Goal: Check status: Check status

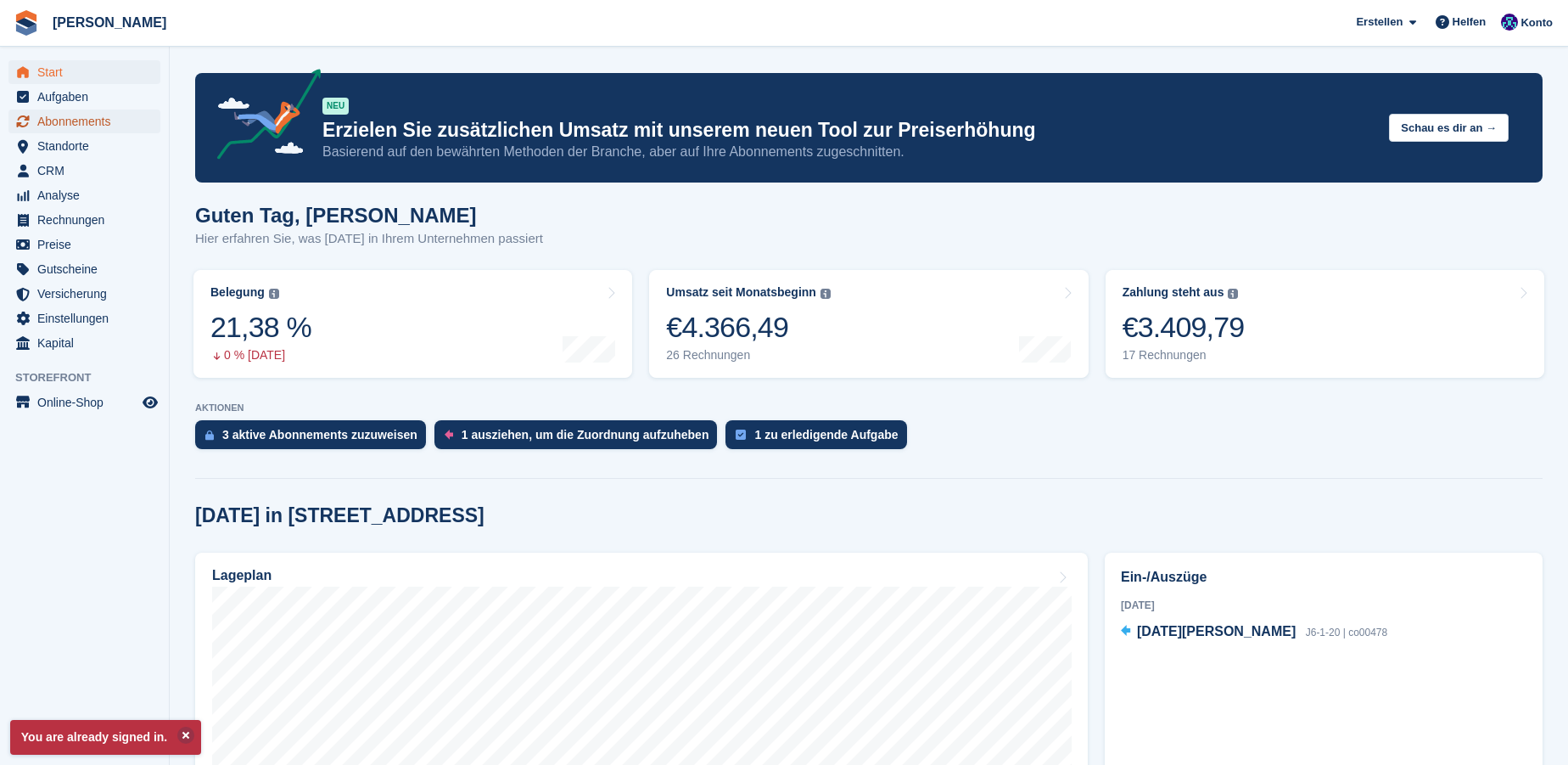
click at [81, 123] on span "Abonnements" at bounding box center [88, 121] width 102 height 24
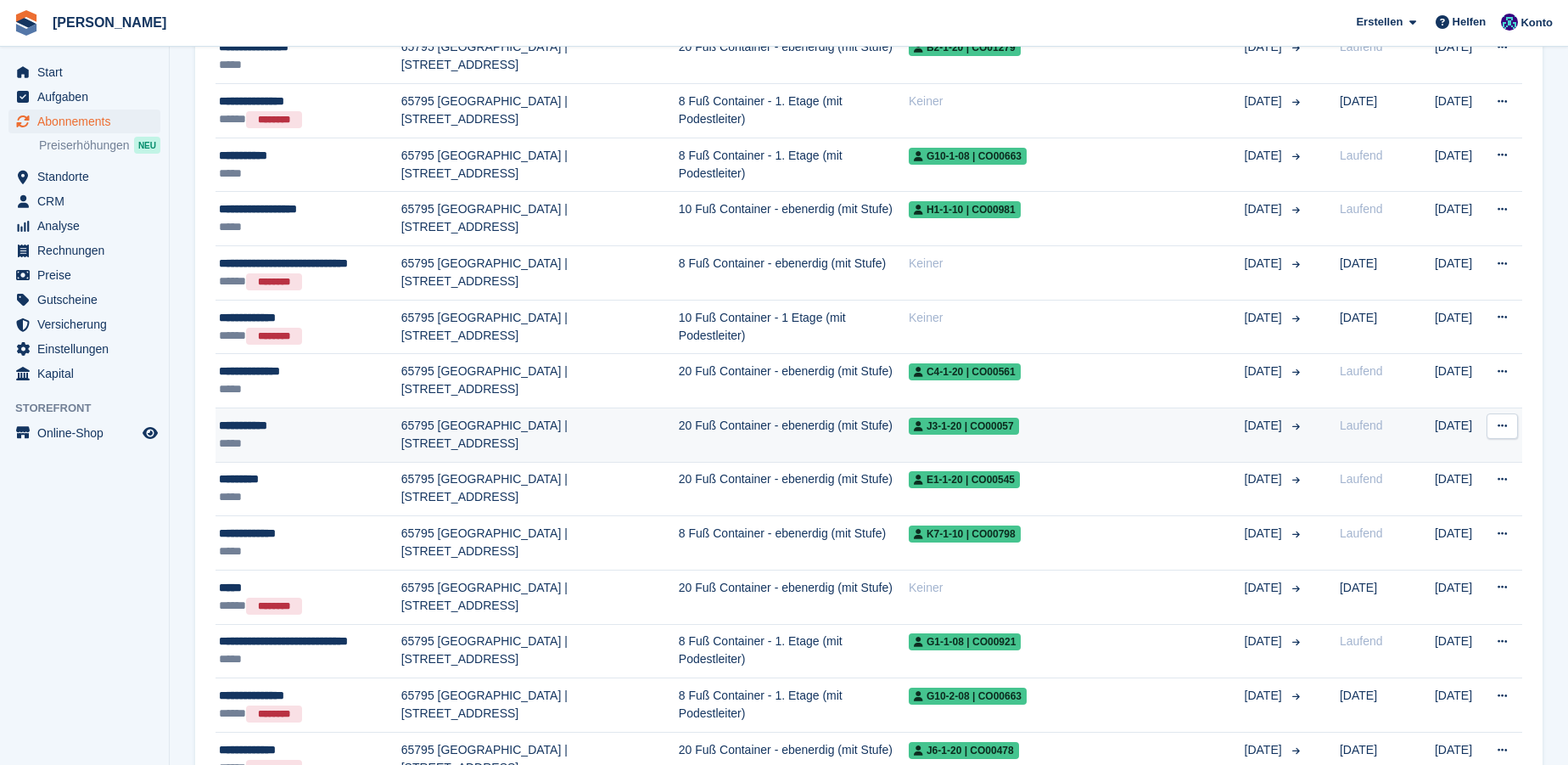
scroll to position [1079, 0]
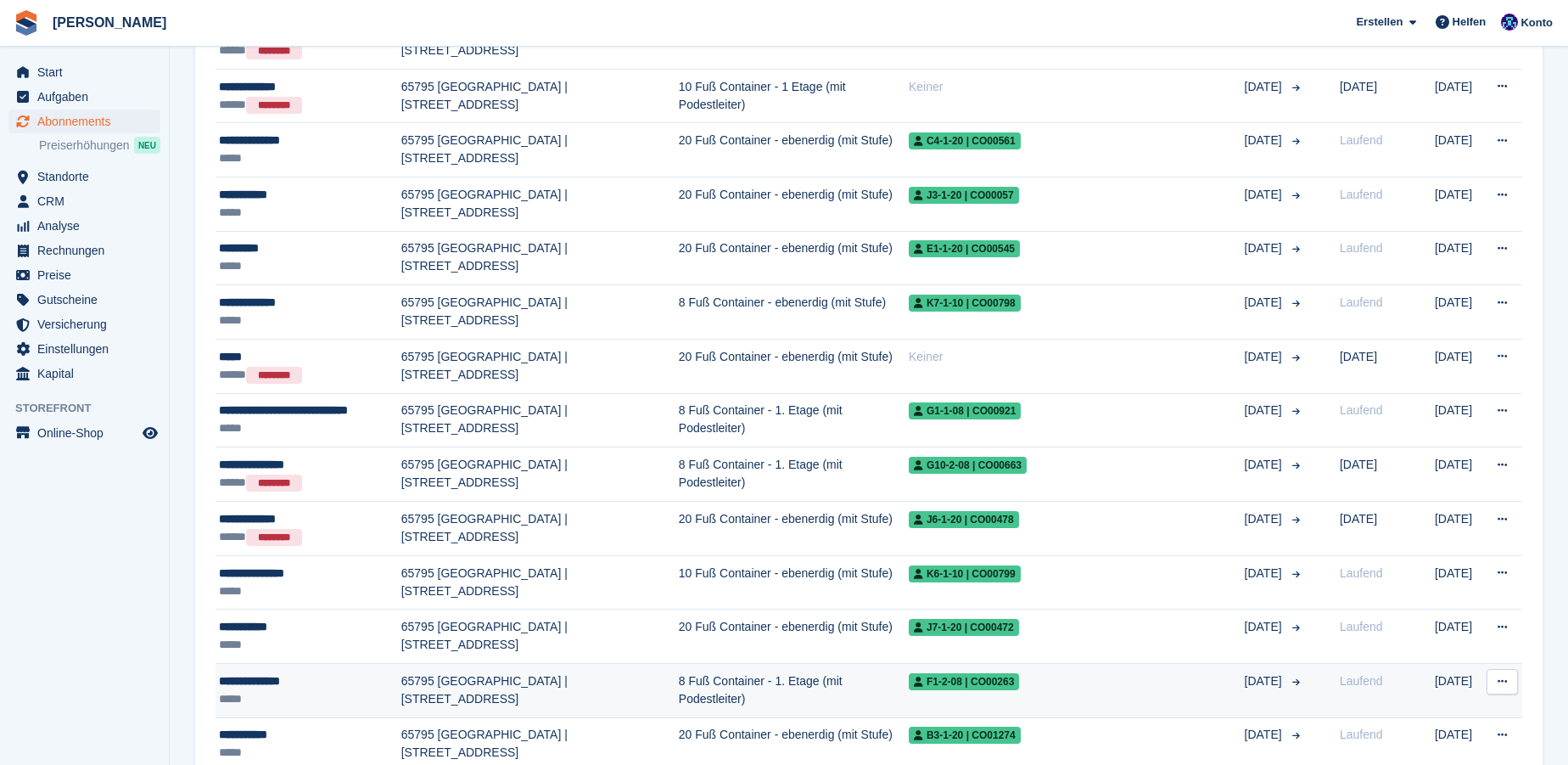
click at [241, 690] on div "*****" at bounding box center [310, 699] width 182 height 17
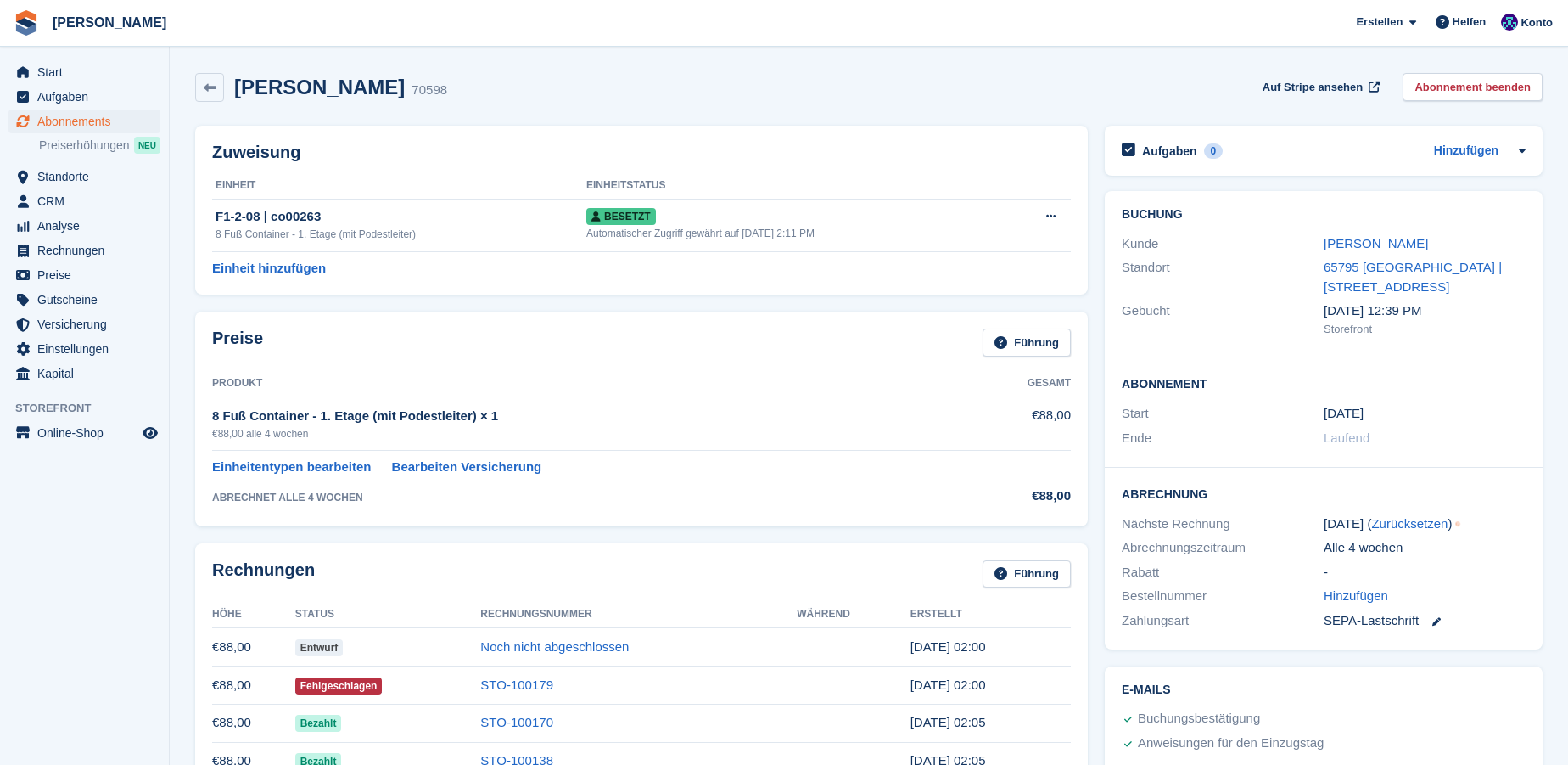
scroll to position [231, 0]
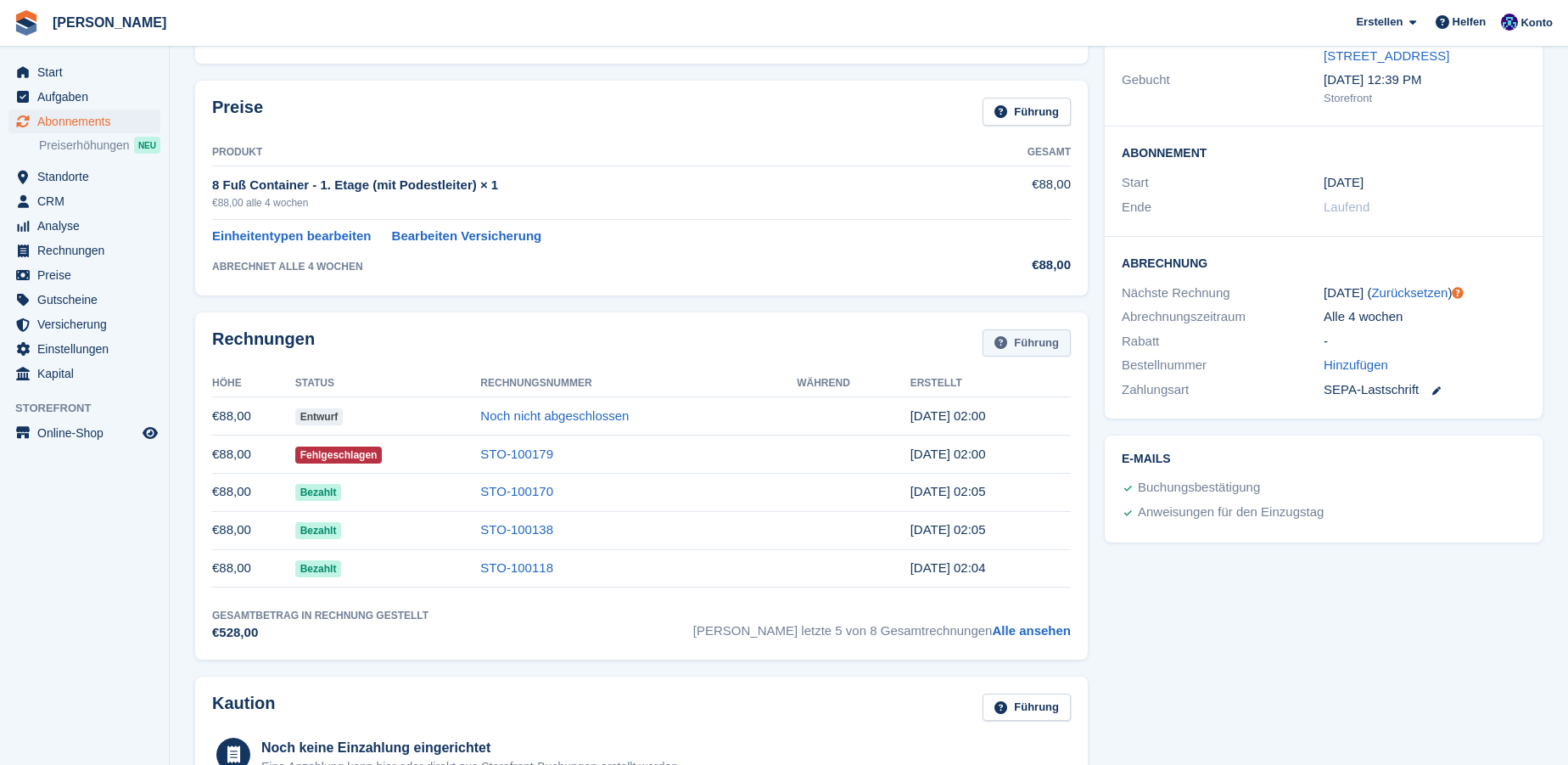
click at [1035, 346] on link "Führung" at bounding box center [1026, 343] width 88 height 28
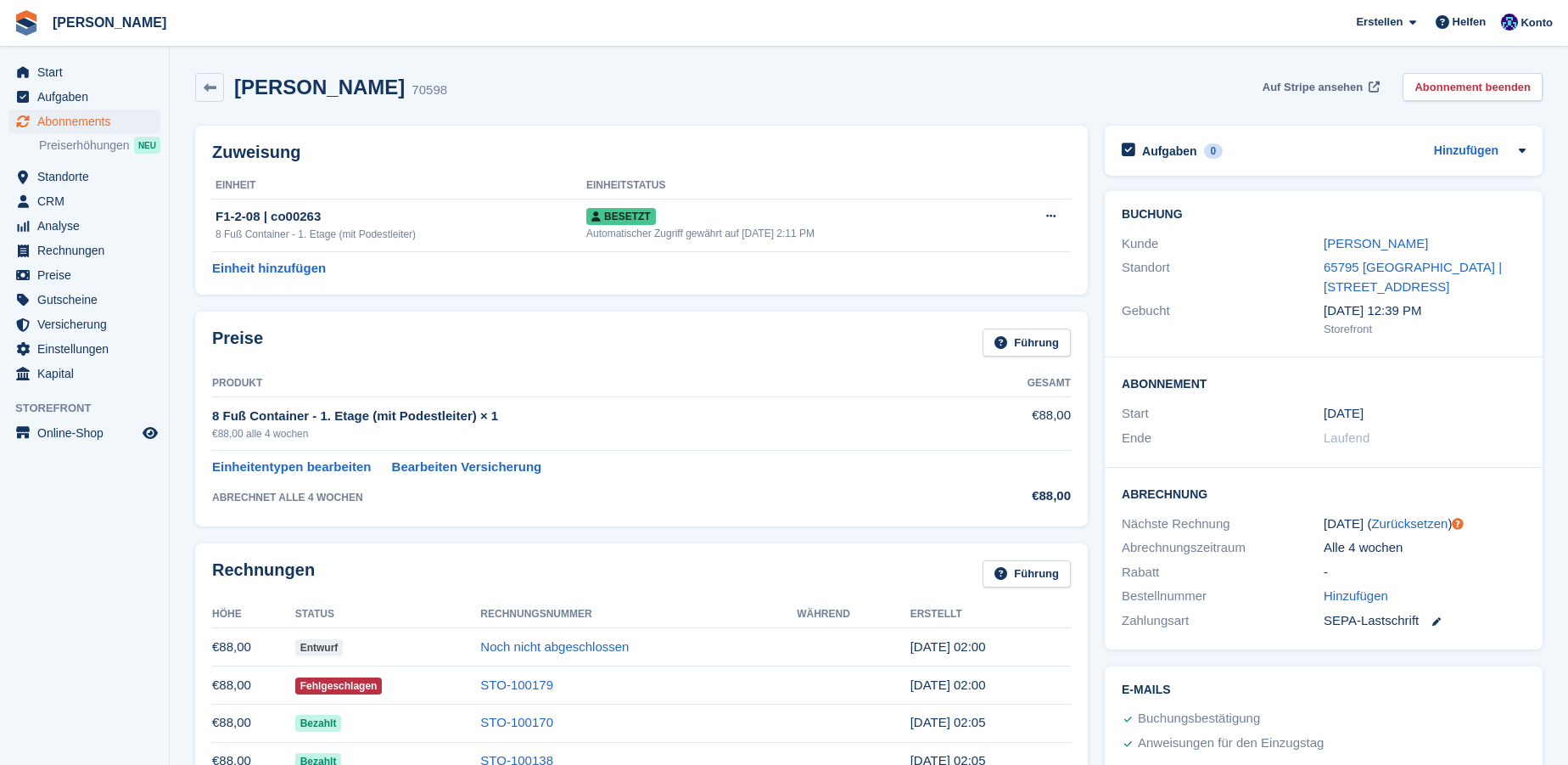
click at [1329, 80] on span "Auf Stripe ansehen" at bounding box center [1312, 86] width 100 height 17
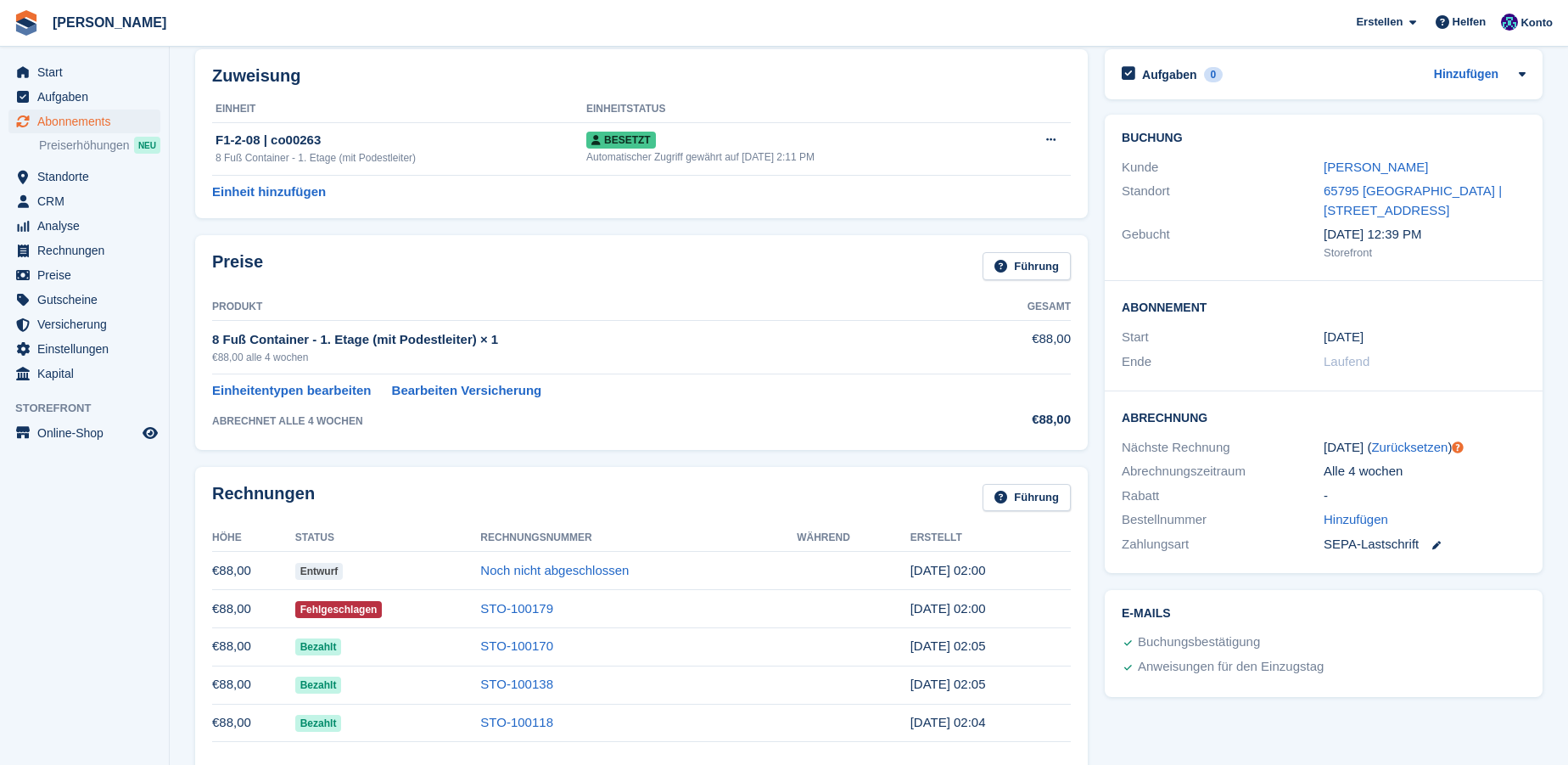
scroll to position [154, 0]
